Goal: Information Seeking & Learning: Learn about a topic

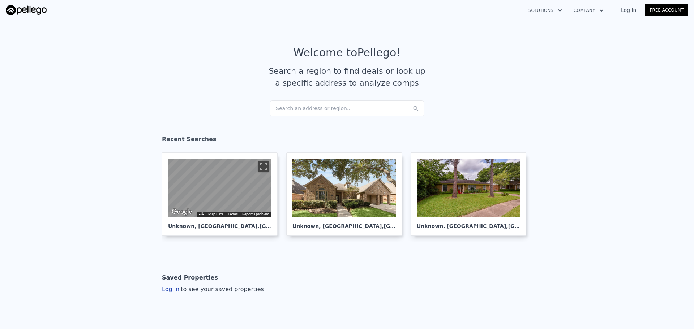
click at [307, 110] on div "Search an address or region..." at bounding box center [346, 108] width 155 height 16
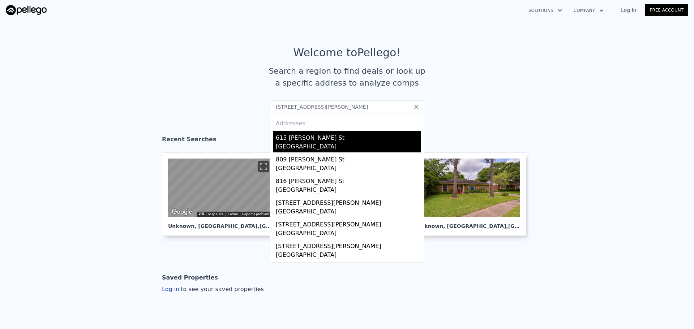
type input "615 McIntosh Street, 77009"
click at [303, 138] on div "615 Mcintosh St" at bounding box center [348, 137] width 145 height 12
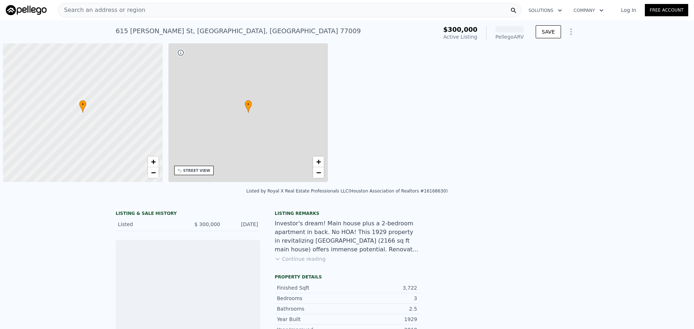
scroll to position [0, 3]
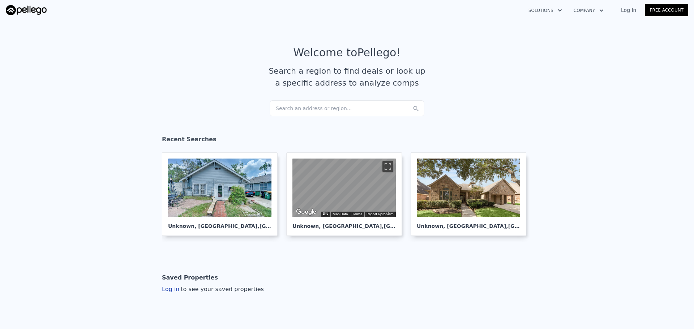
click at [325, 105] on div "Search an address or region..." at bounding box center [346, 108] width 155 height 16
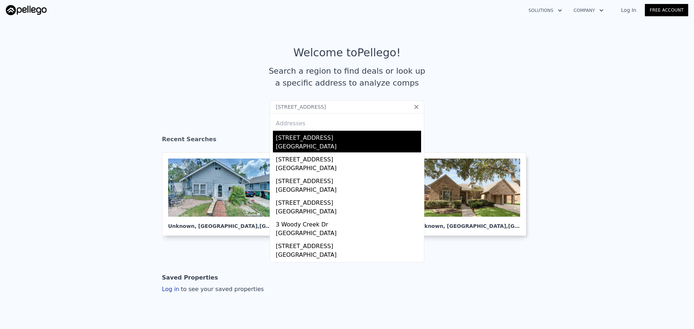
type input "[STREET_ADDRESS]"
click at [301, 146] on div "[GEOGRAPHIC_DATA]" at bounding box center [348, 147] width 145 height 10
